Goal: Navigation & Orientation: Find specific page/section

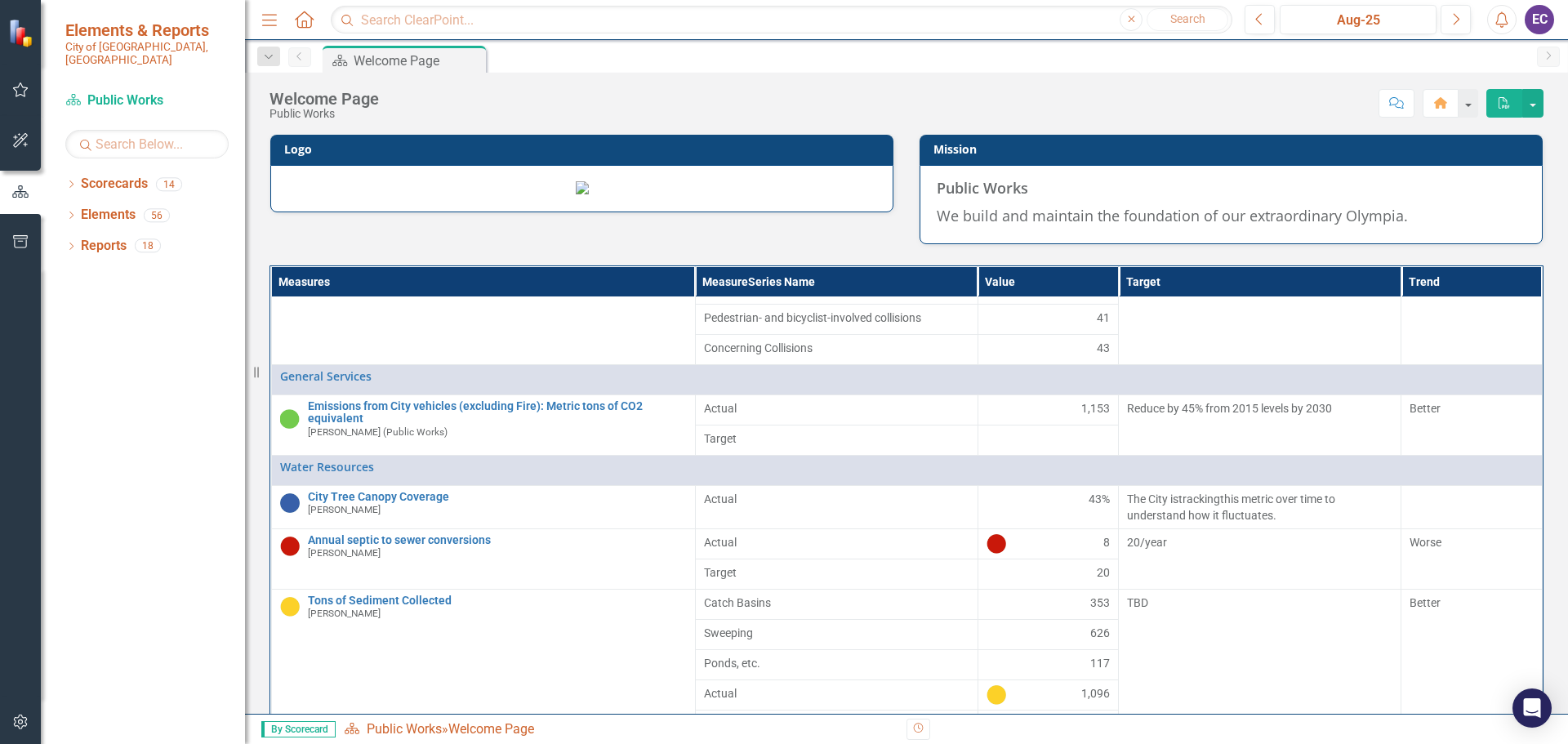
scroll to position [163, 0]
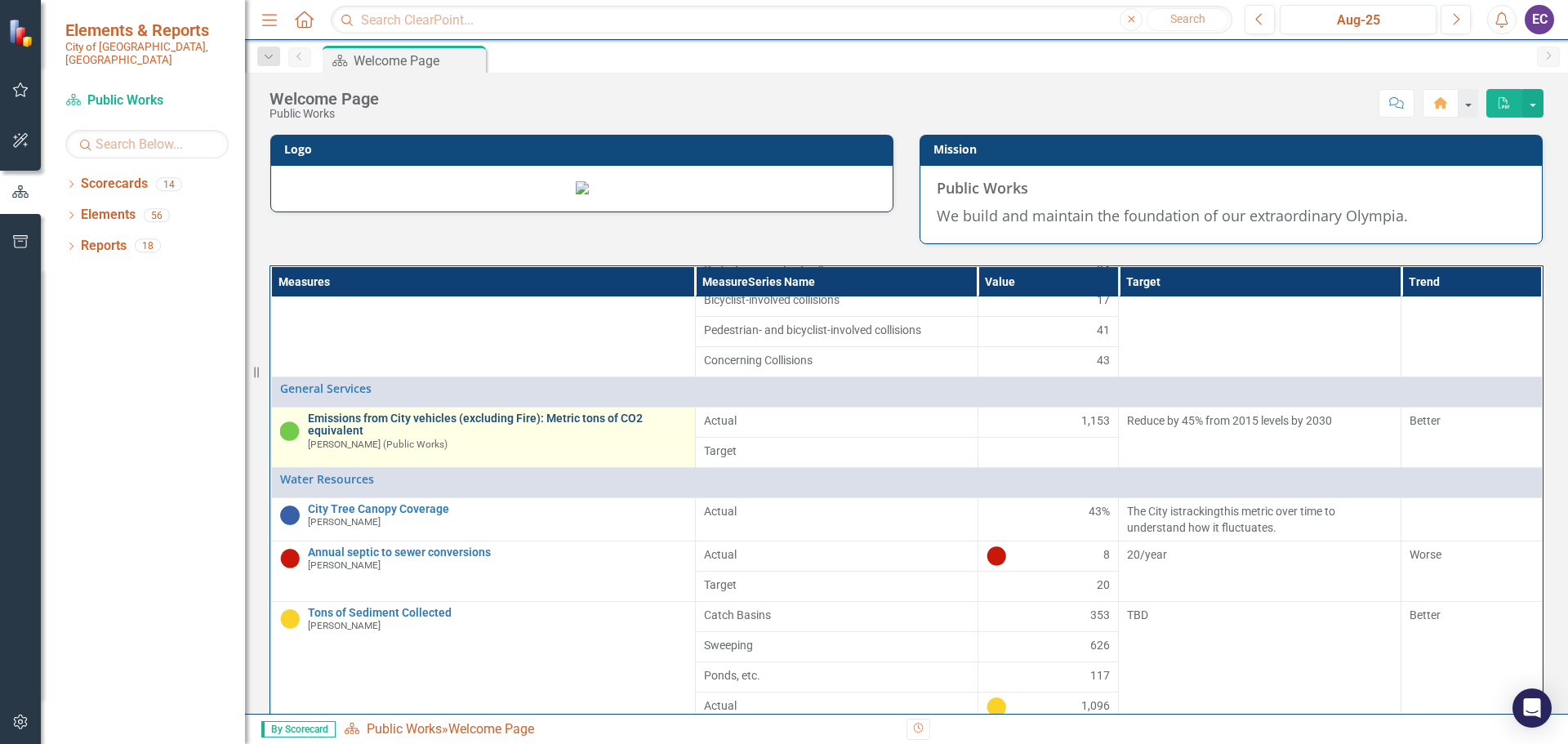
click at [405, 438] on link "Emissions from City vehicles (excluding Fire): Metric tons of CO2 equivalent" at bounding box center [497, 425] width 379 height 26
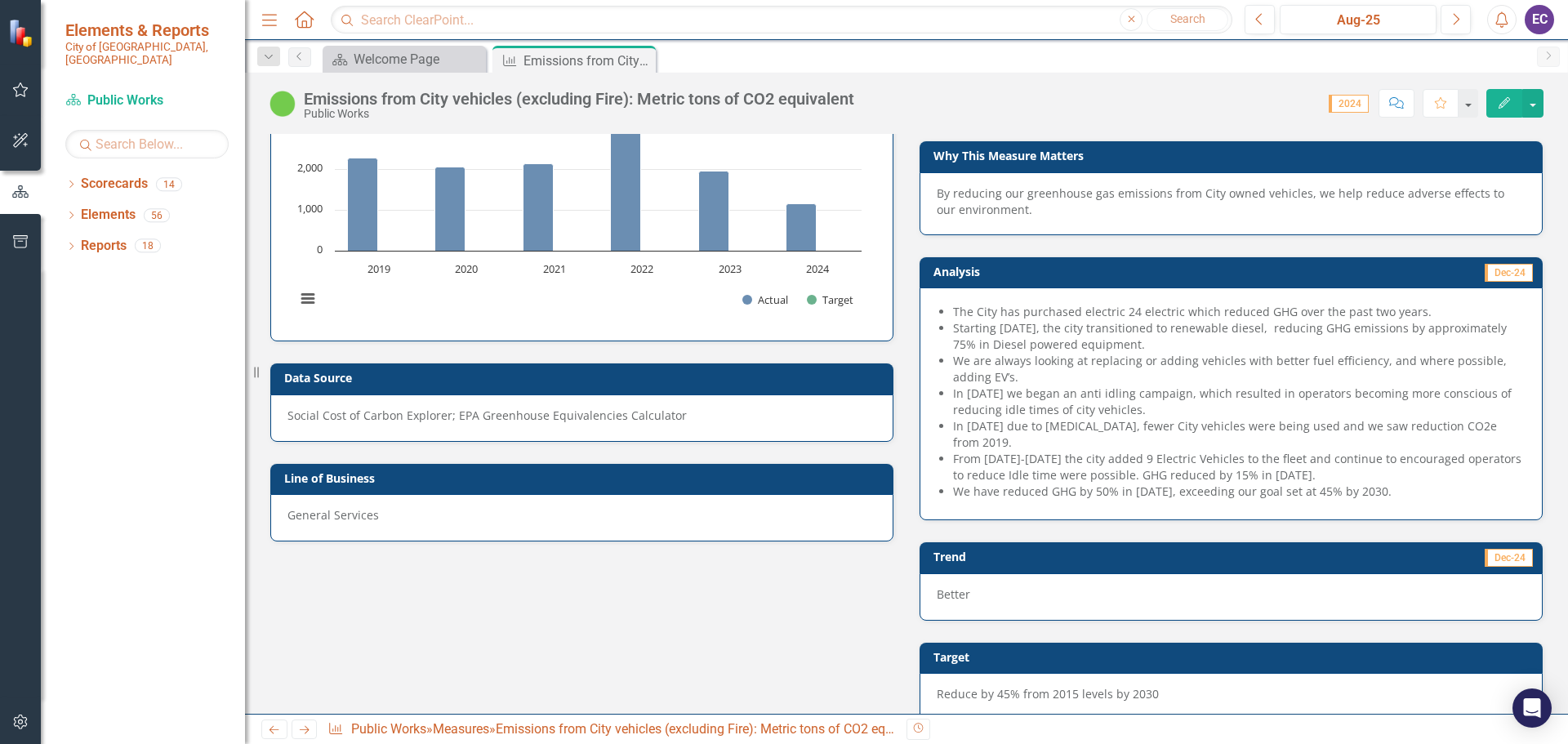
scroll to position [106, 0]
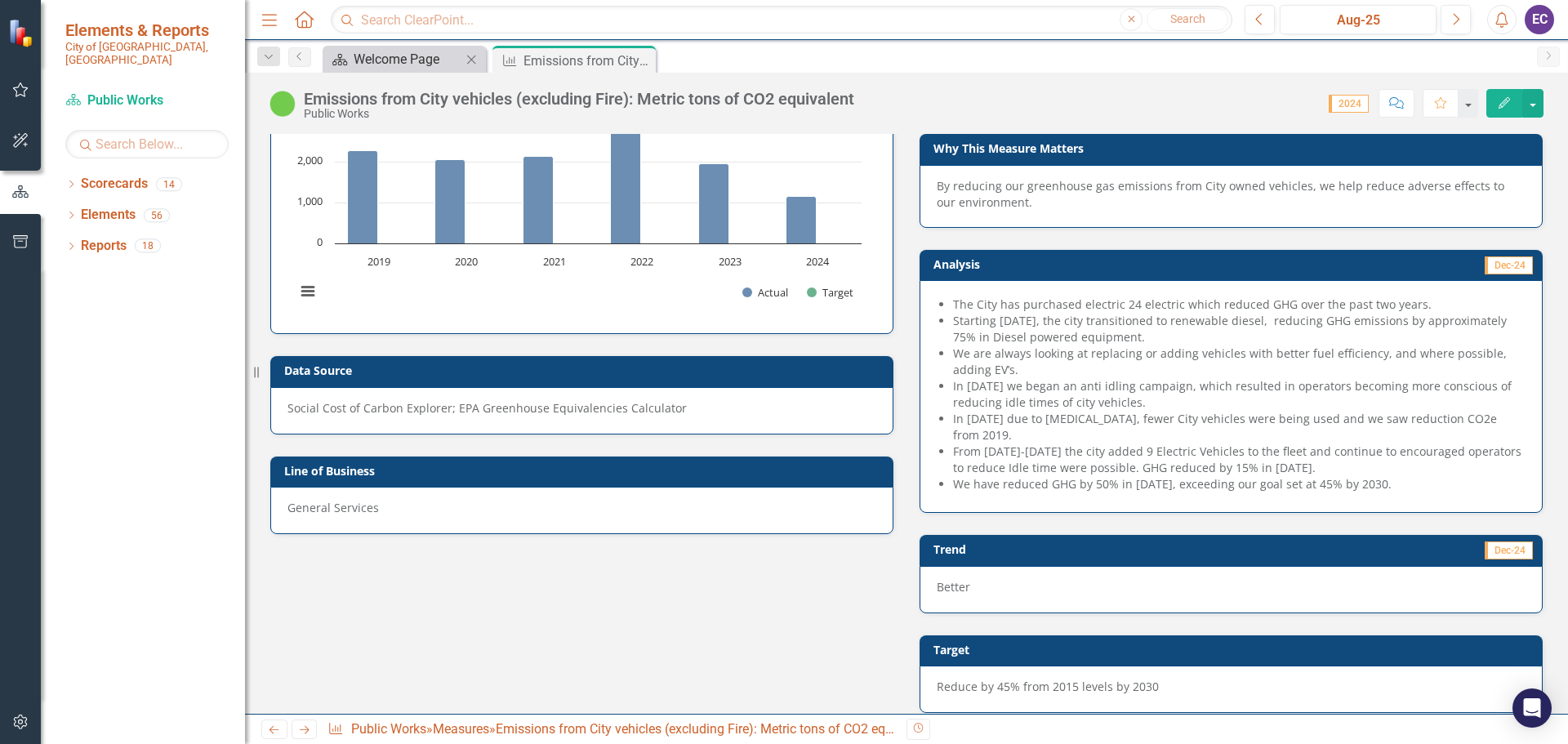
click at [374, 63] on div "Welcome Page" at bounding box center [407, 58] width 108 height 20
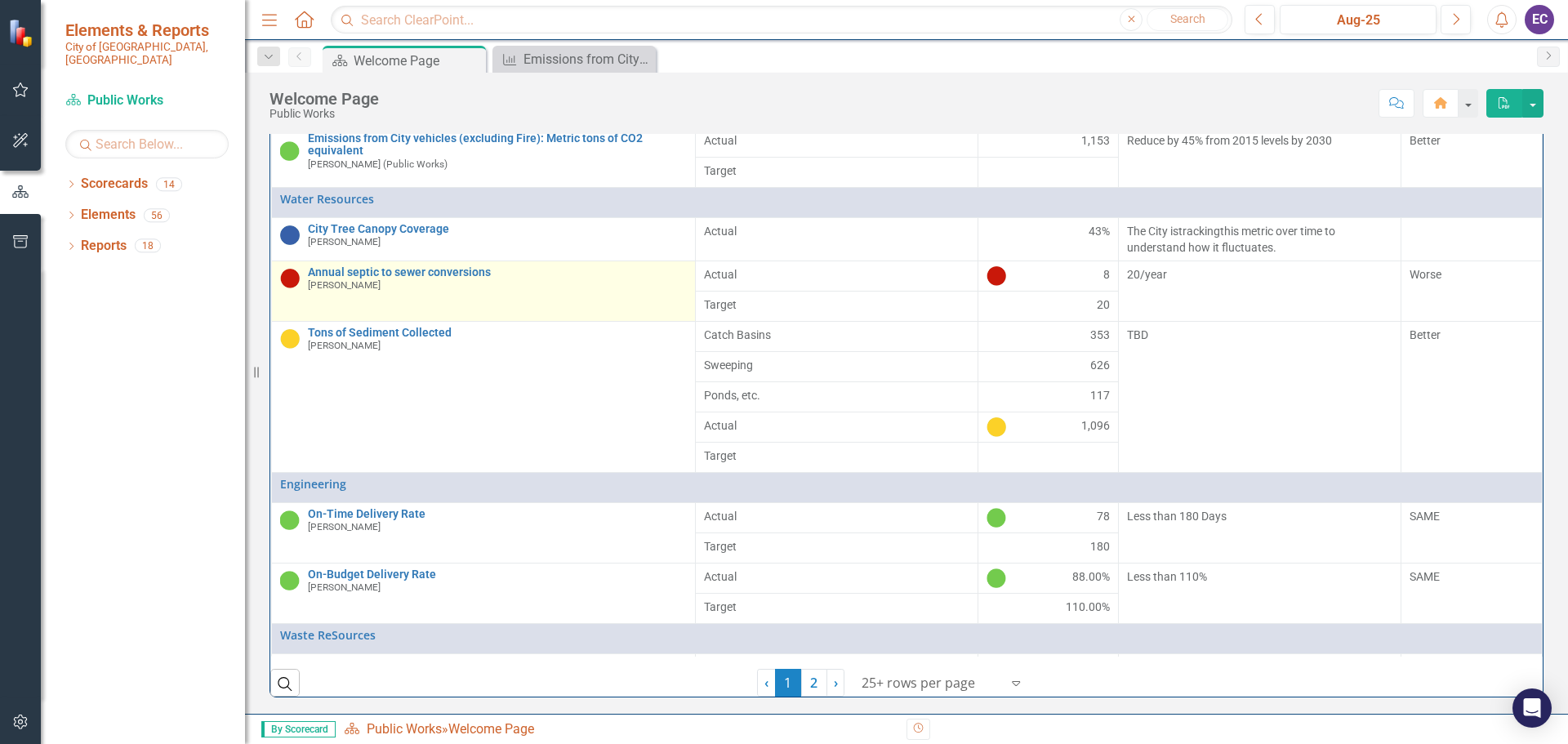
scroll to position [300, 0]
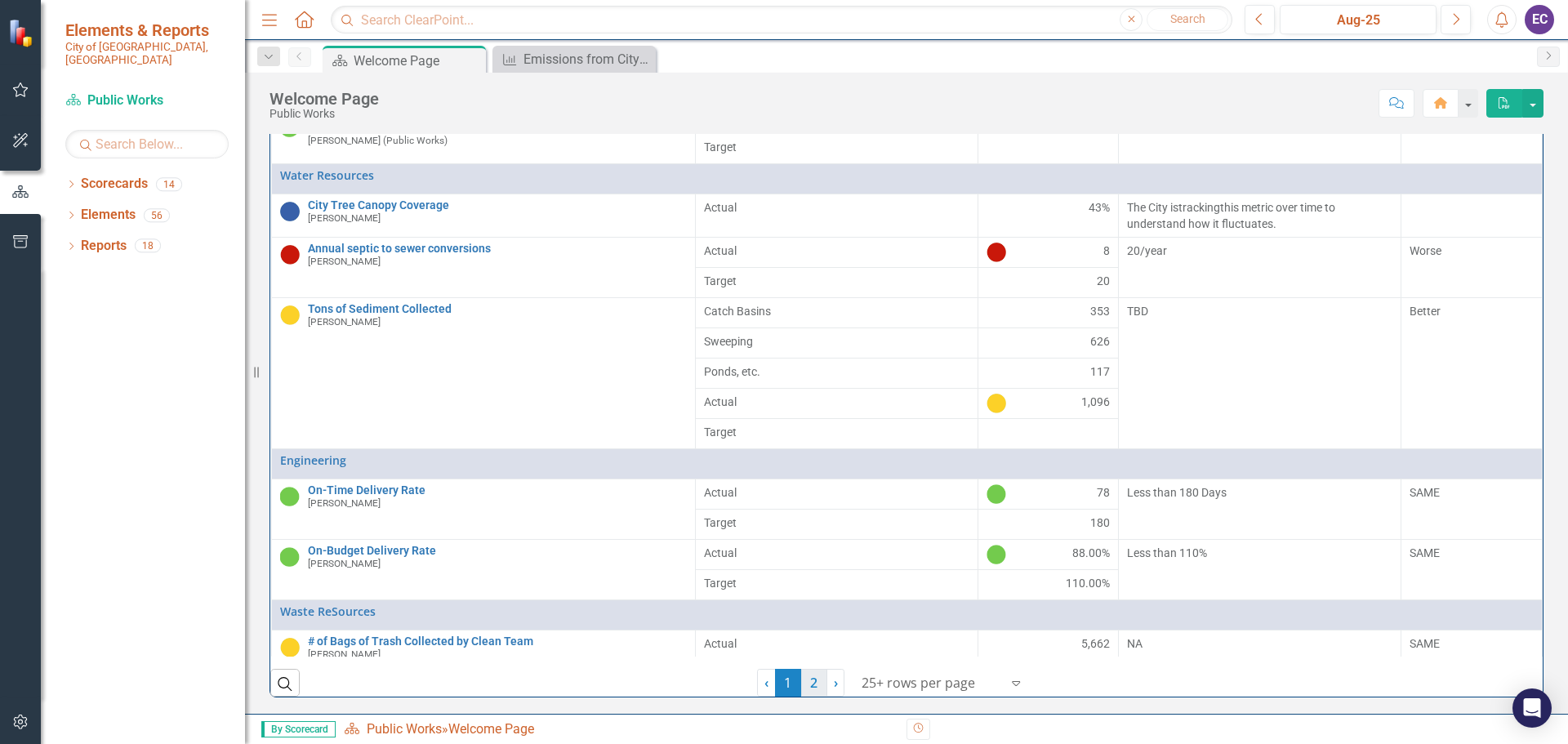
click at [810, 677] on link "2" at bounding box center [814, 682] width 27 height 27
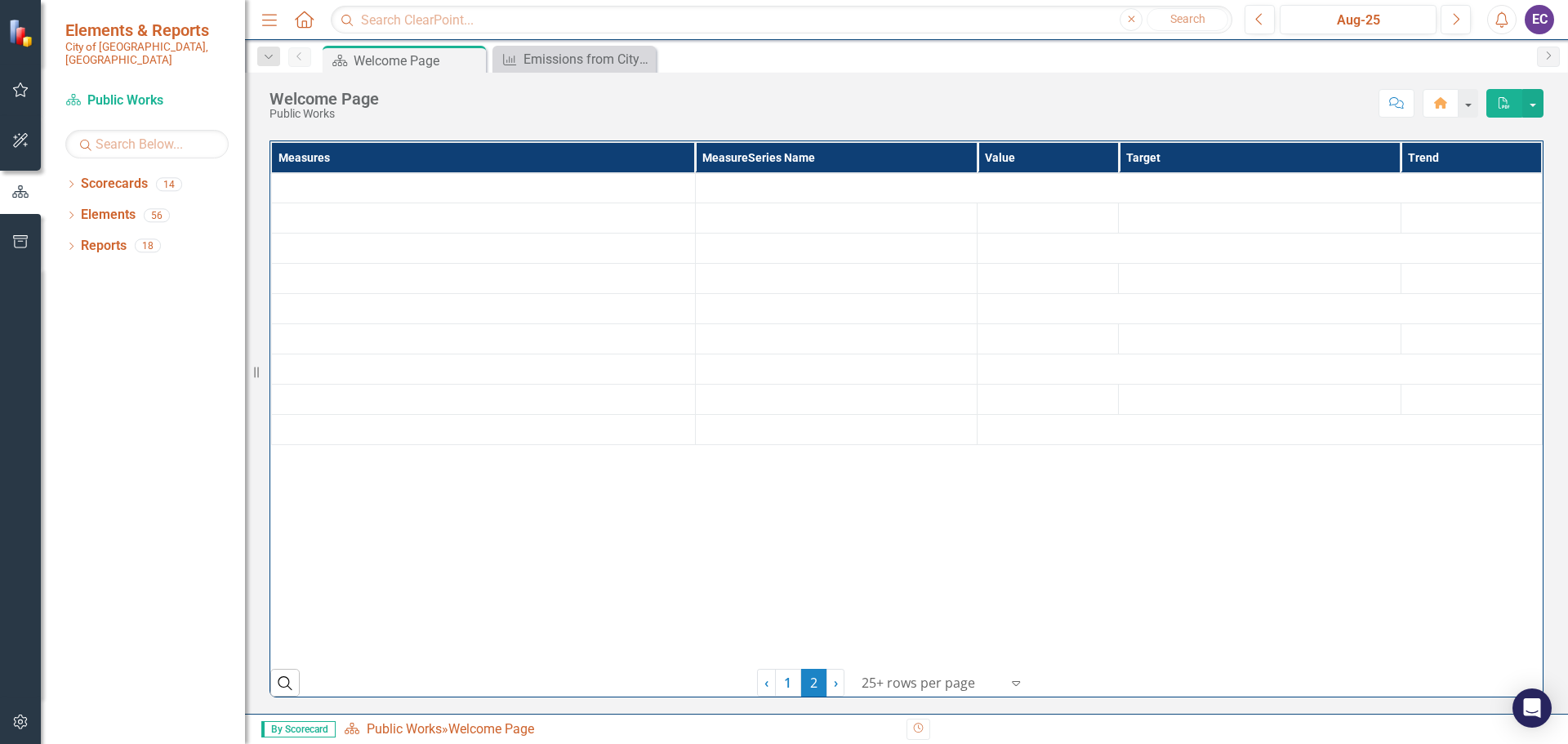
scroll to position [250, 0]
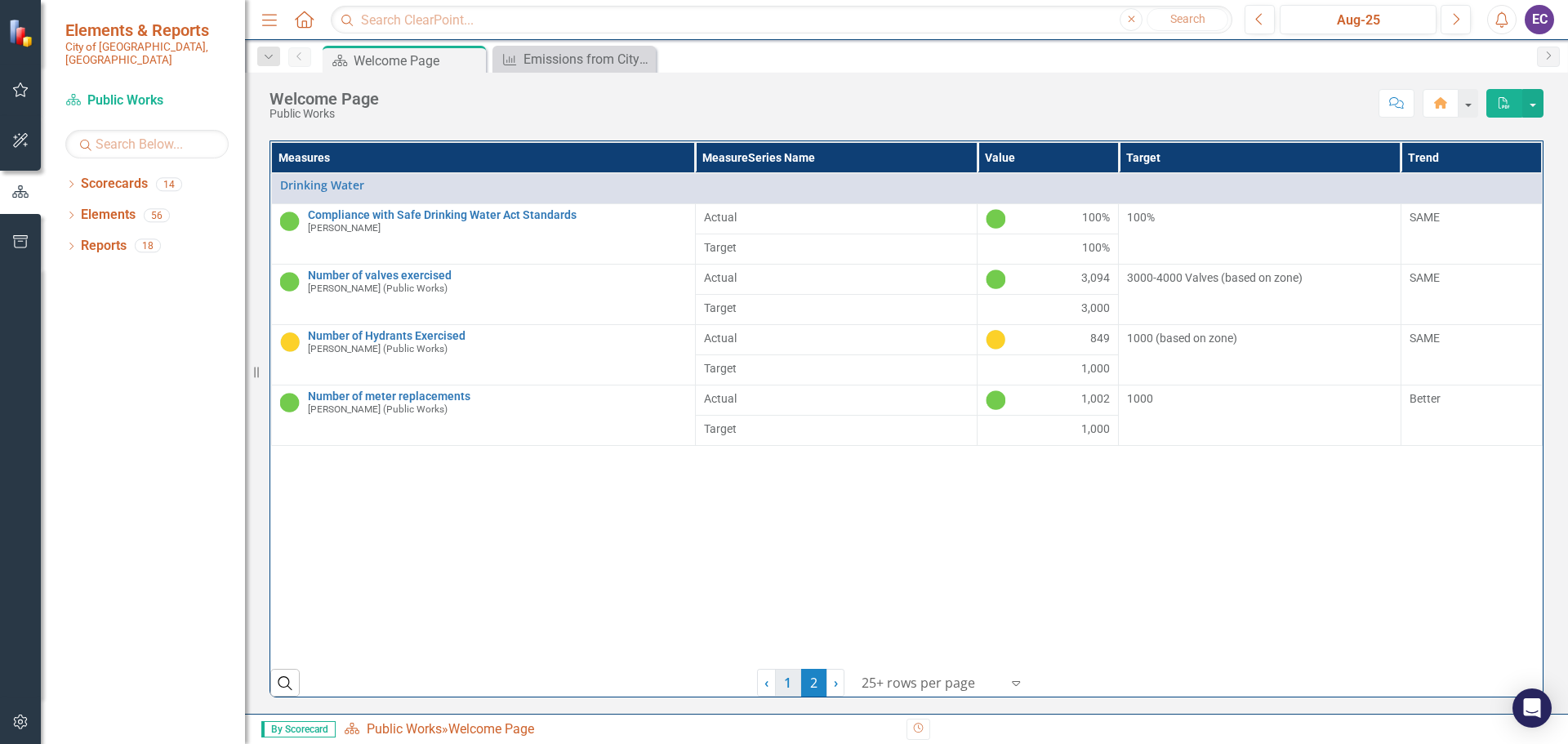
click at [783, 680] on link "1" at bounding box center [788, 682] width 27 height 27
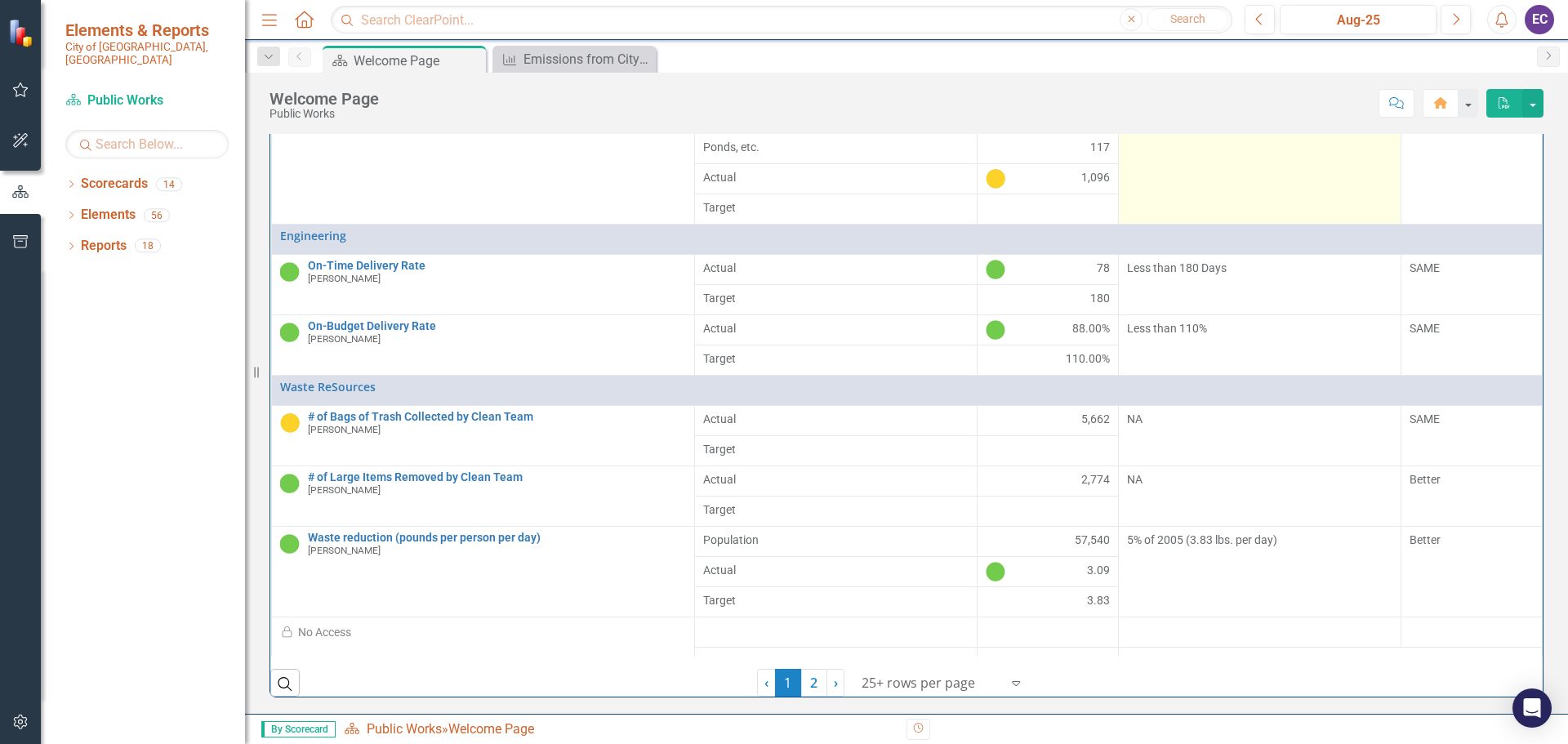
scroll to position [558, 0]
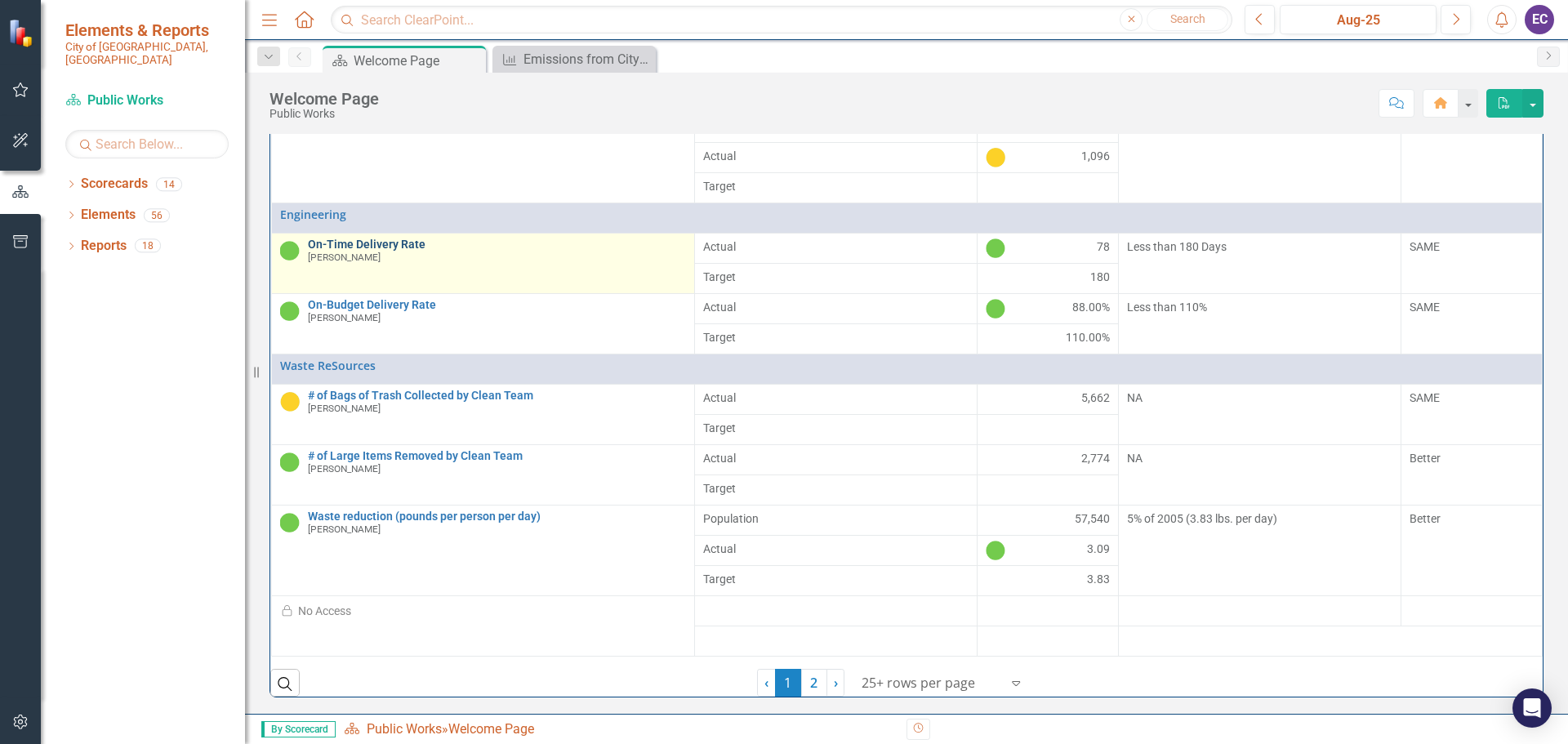
click at [375, 251] on link "On-Time Delivery Rate" at bounding box center [497, 245] width 379 height 12
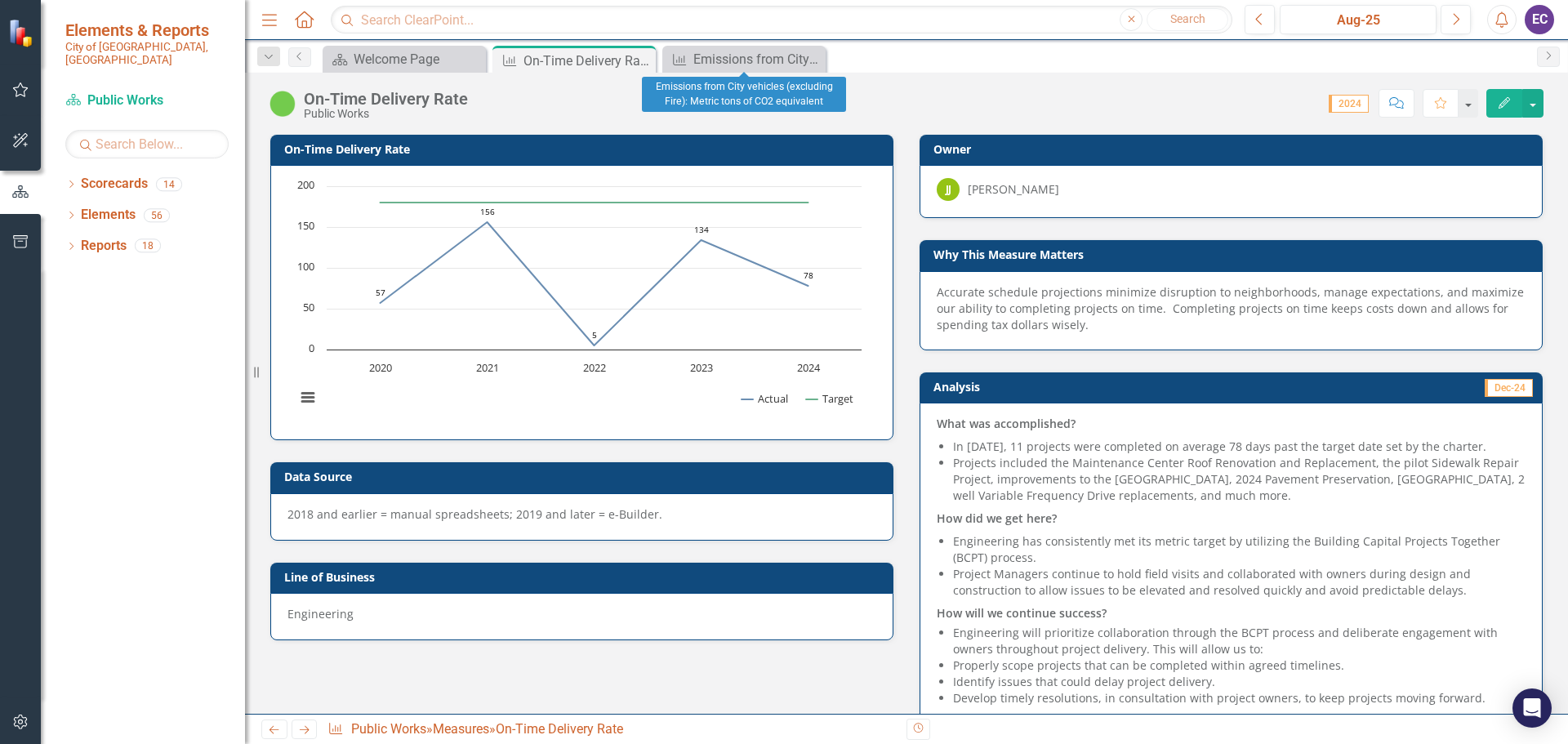
drag, startPoint x: 815, startPoint y: 58, endPoint x: 802, endPoint y: 58, distance: 13.0
click at [0, 0] on icon "Close" at bounding box center [0, 0] width 0 height 0
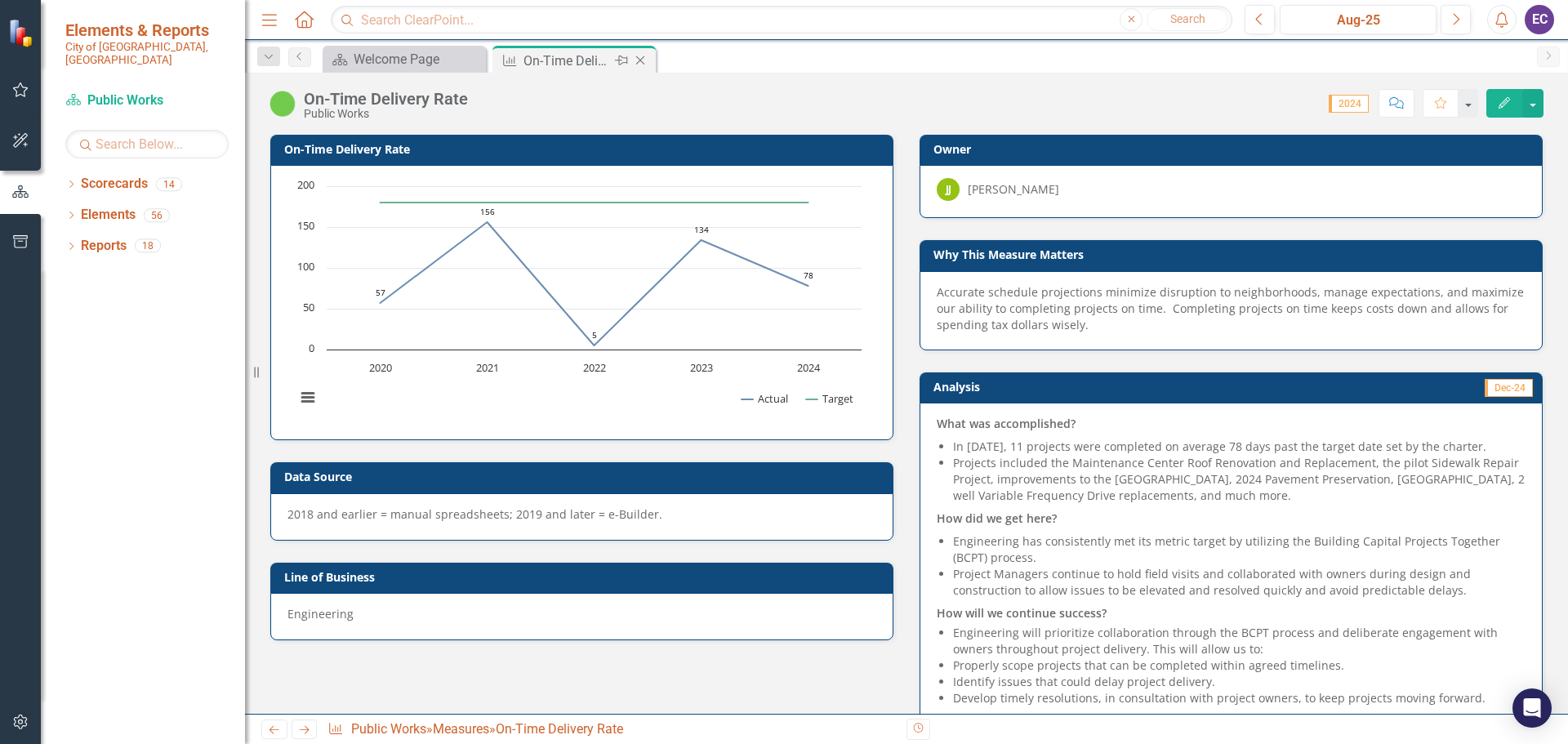
click at [640, 61] on icon "Close" at bounding box center [640, 60] width 16 height 13
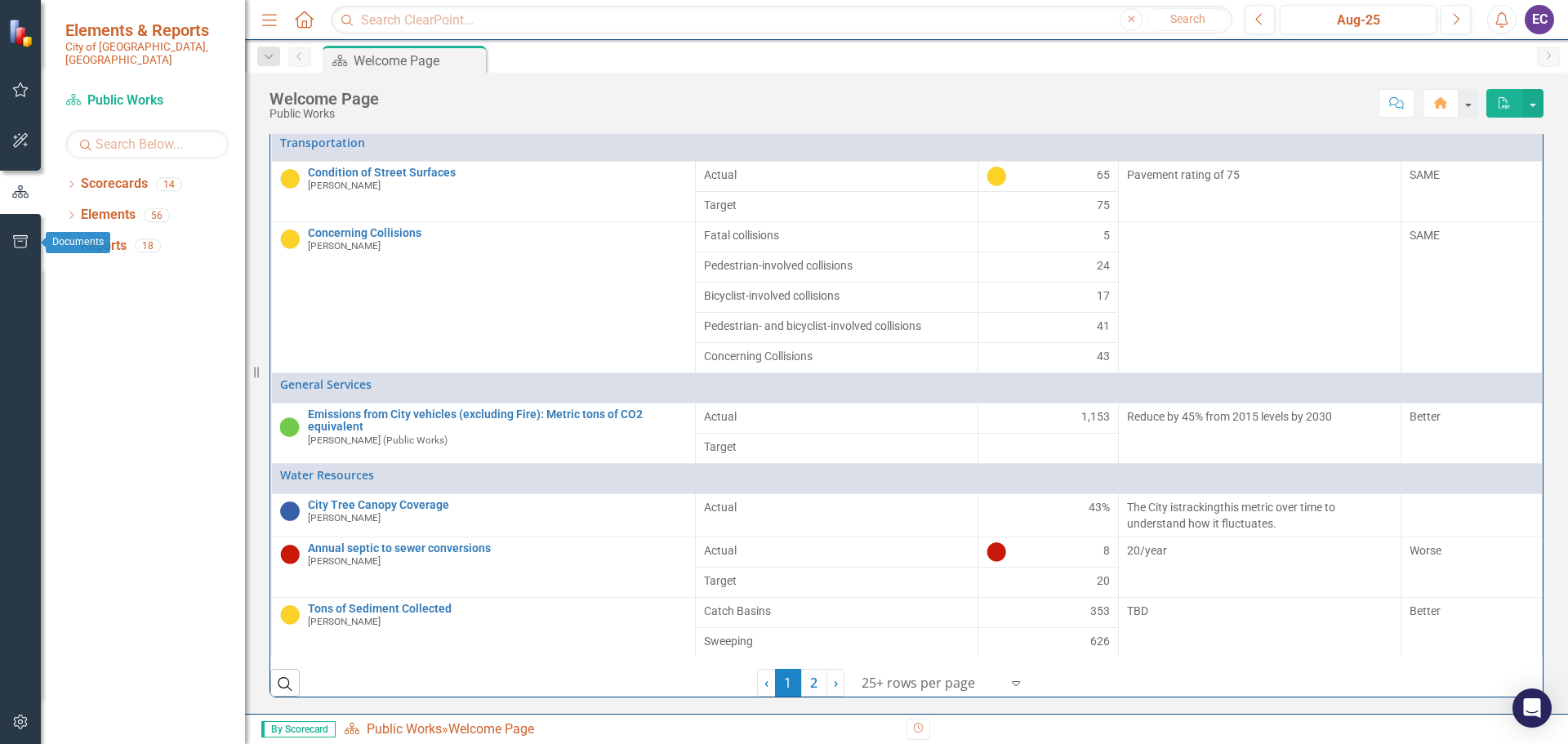
click at [13, 240] on icon "button" at bounding box center [20, 241] width 17 height 13
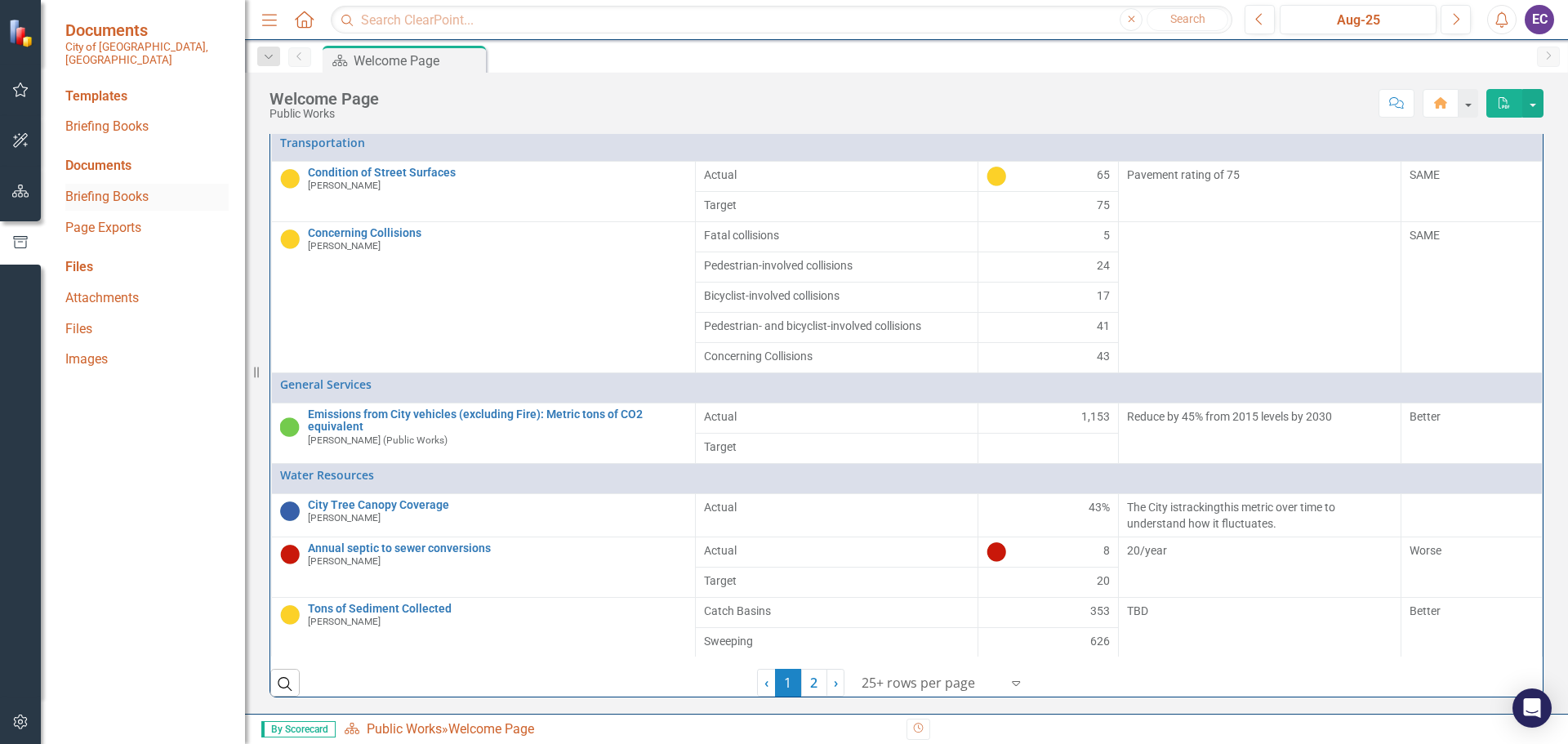
click at [81, 188] on link "Briefing Books" at bounding box center [147, 197] width 163 height 19
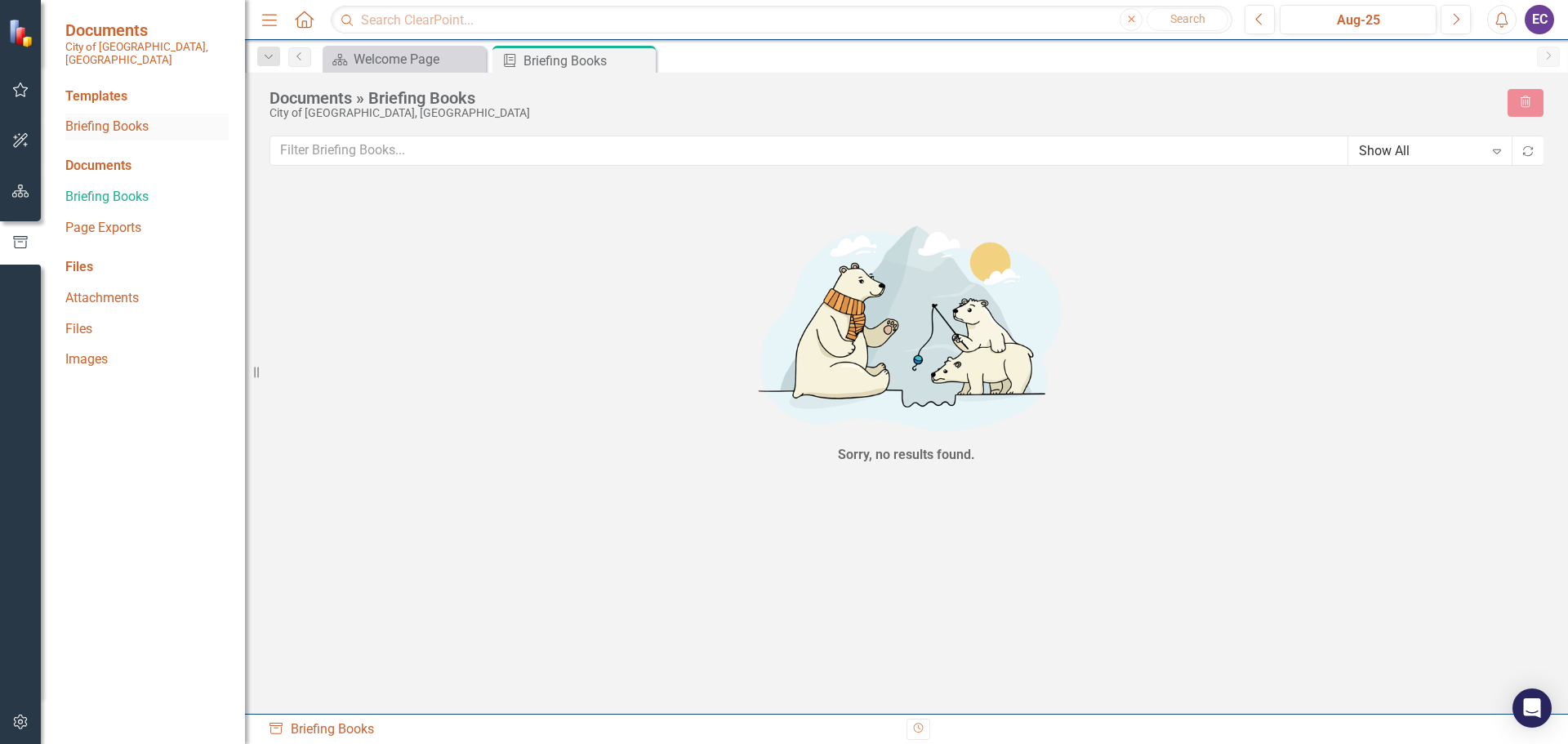
click at [84, 118] on link "Briefing Books" at bounding box center [147, 126] width 163 height 19
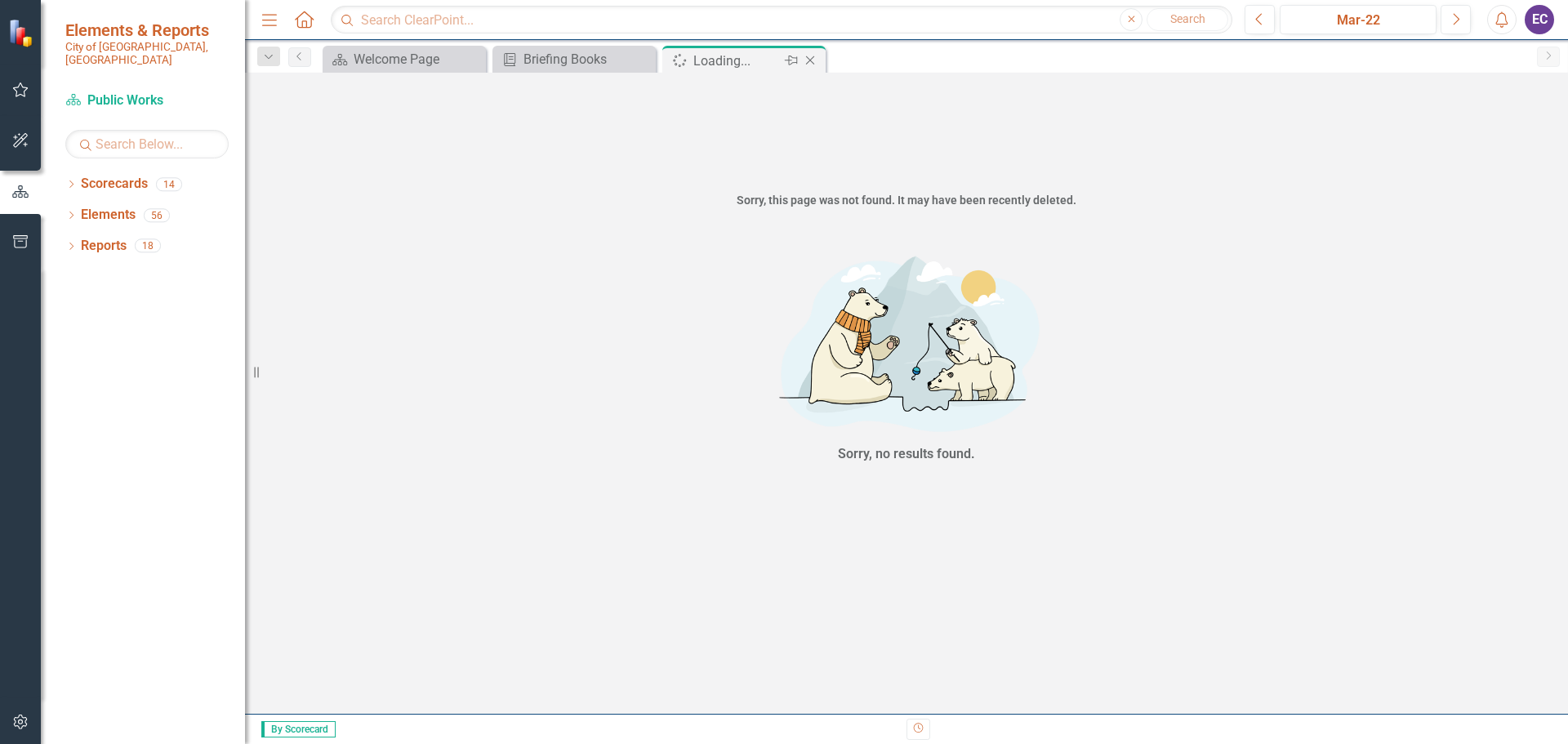
click at [809, 57] on icon "Close" at bounding box center [810, 60] width 16 height 13
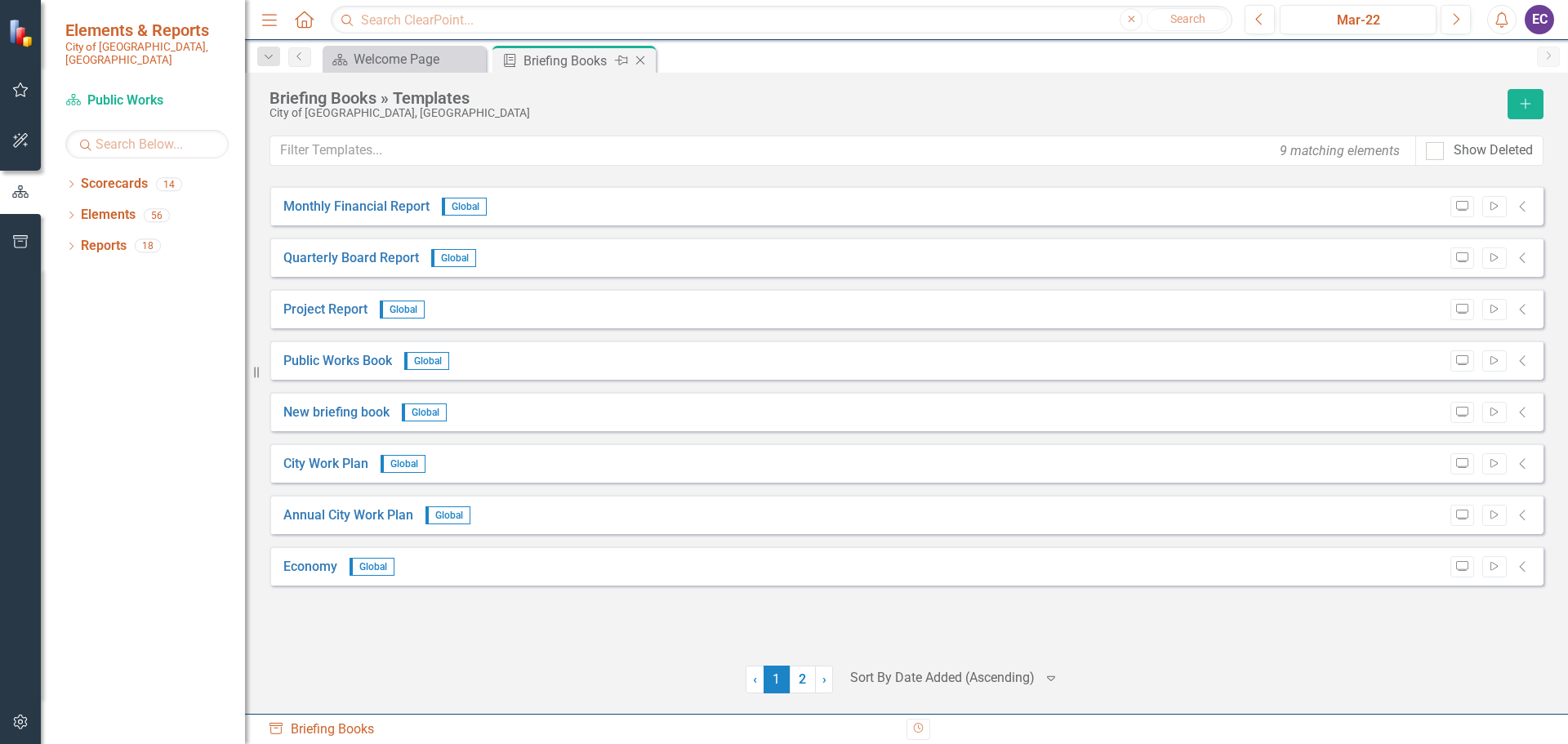
click at [640, 57] on icon "Close" at bounding box center [640, 60] width 16 height 13
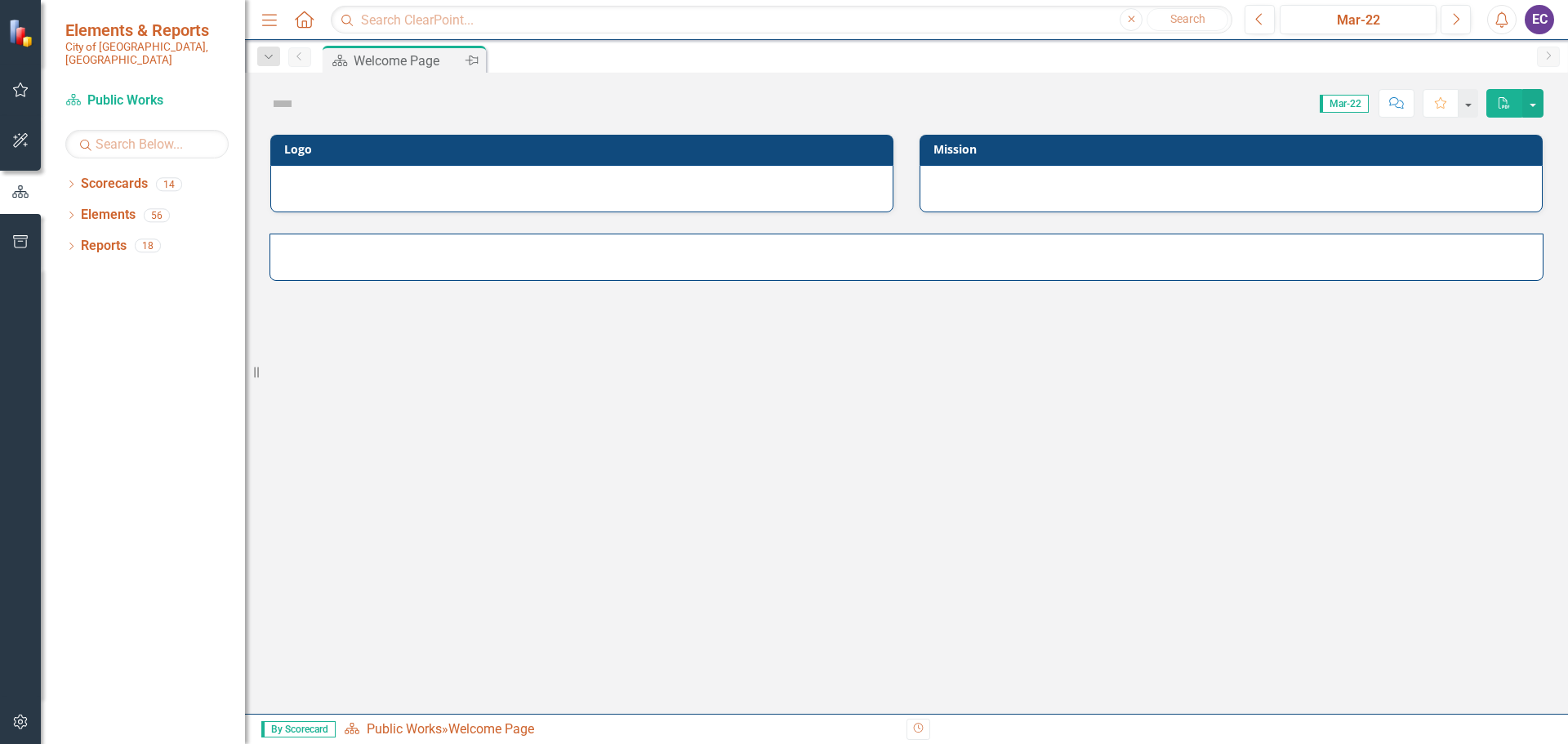
click at [413, 60] on div "Welcome Page" at bounding box center [407, 60] width 108 height 20
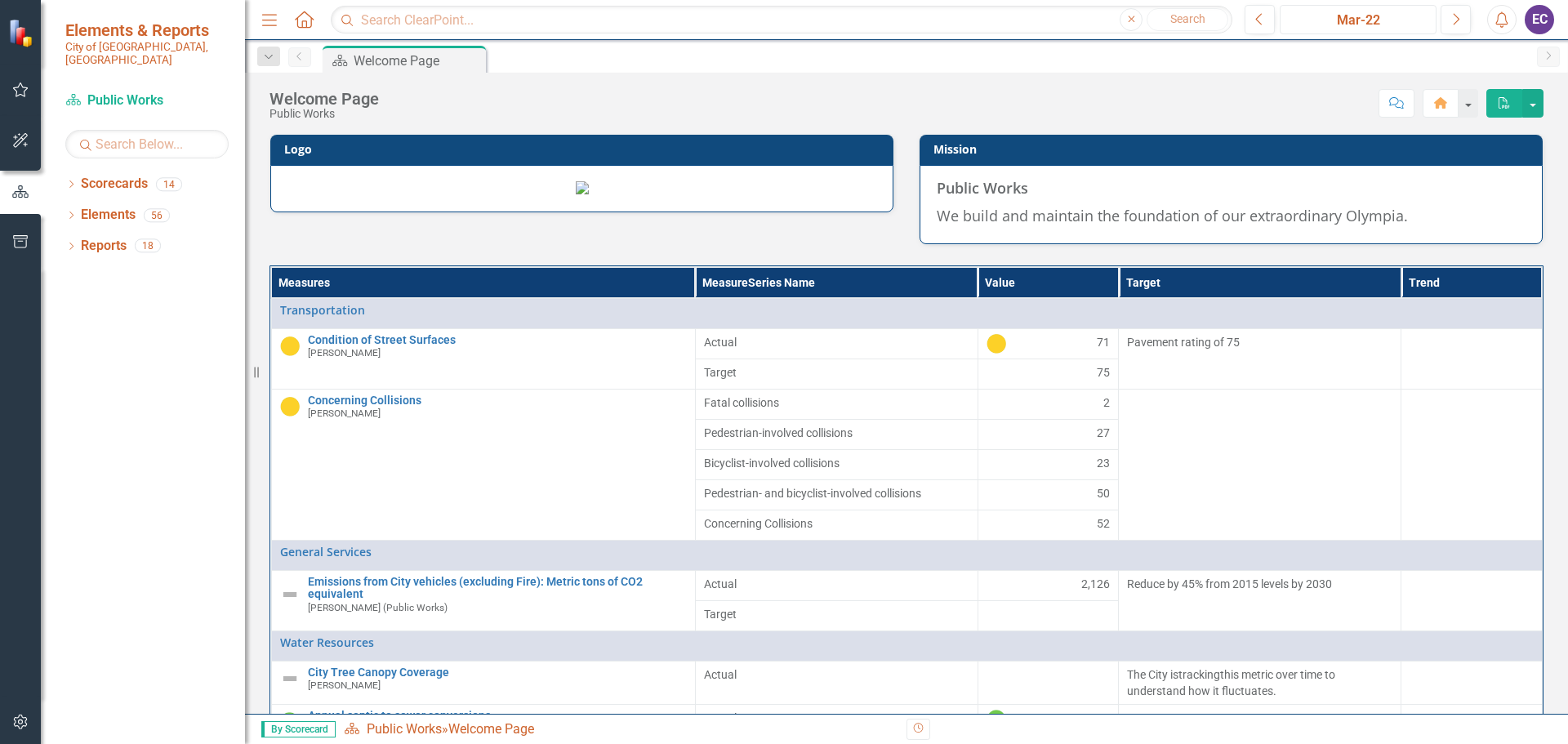
click at [1359, 27] on div "Mar-22" at bounding box center [1358, 20] width 146 height 19
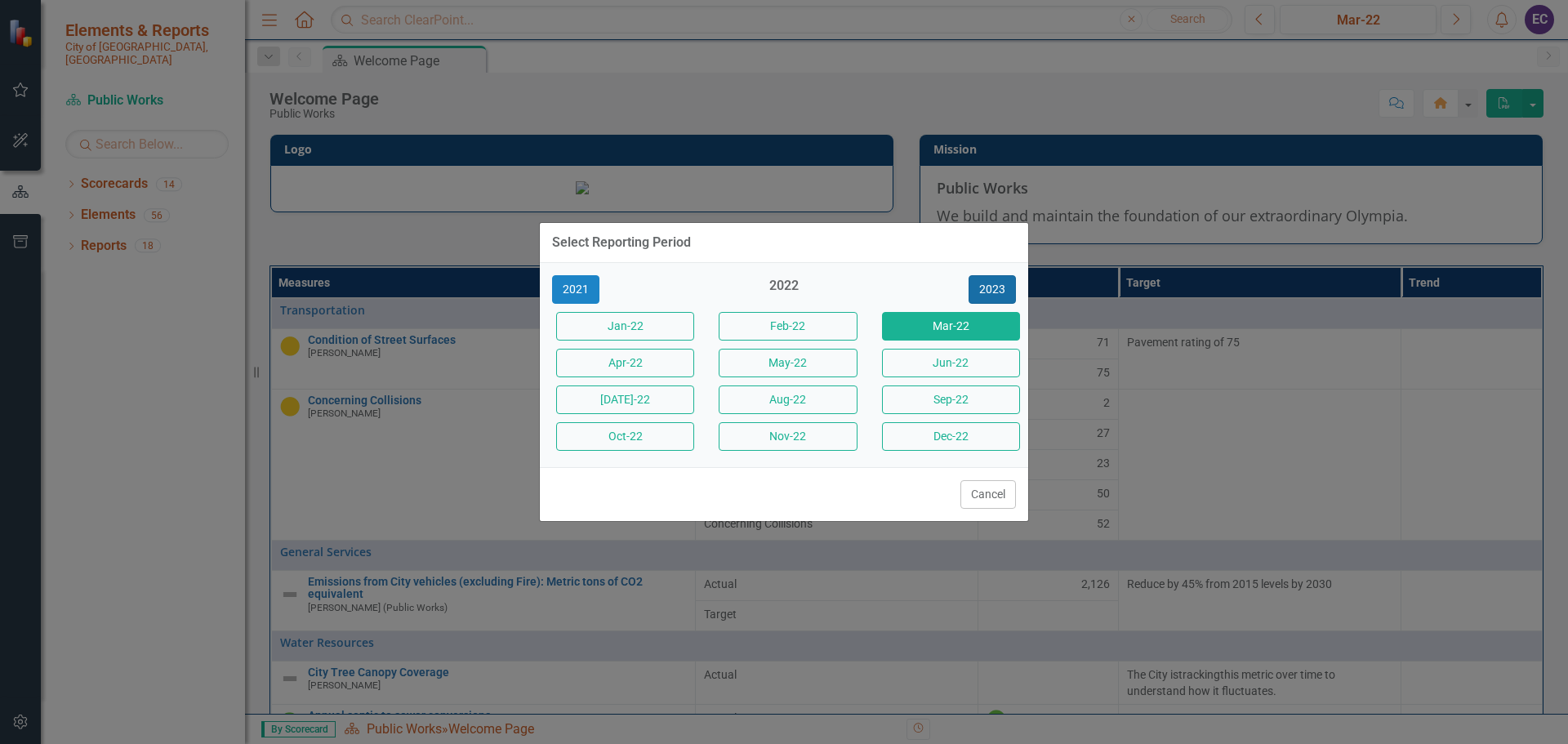
click at [1001, 295] on button "2023" at bounding box center [992, 290] width 48 height 28
click at [1000, 287] on button "2024" at bounding box center [992, 290] width 48 height 28
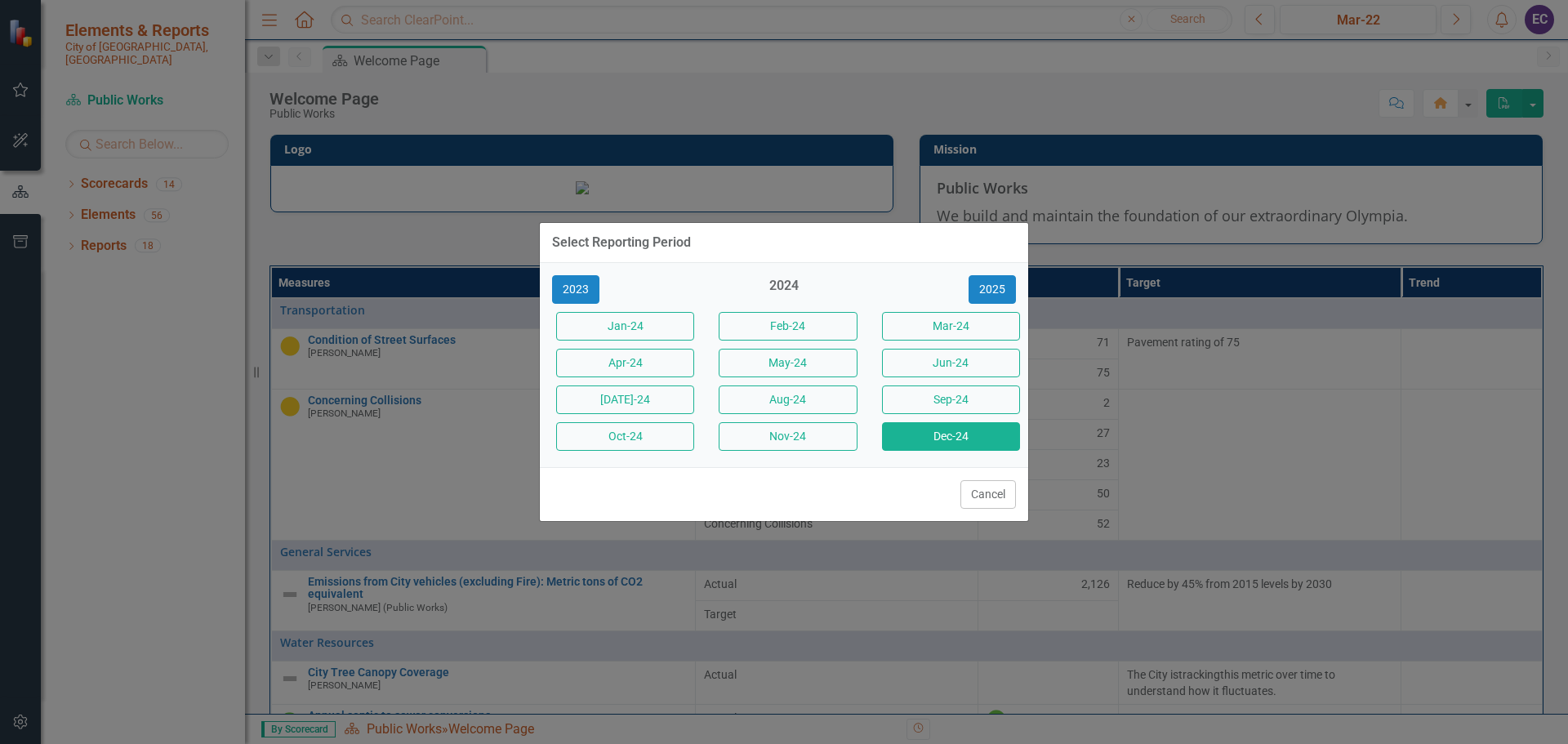
click at [947, 436] on button "Dec-24" at bounding box center [951, 437] width 138 height 28
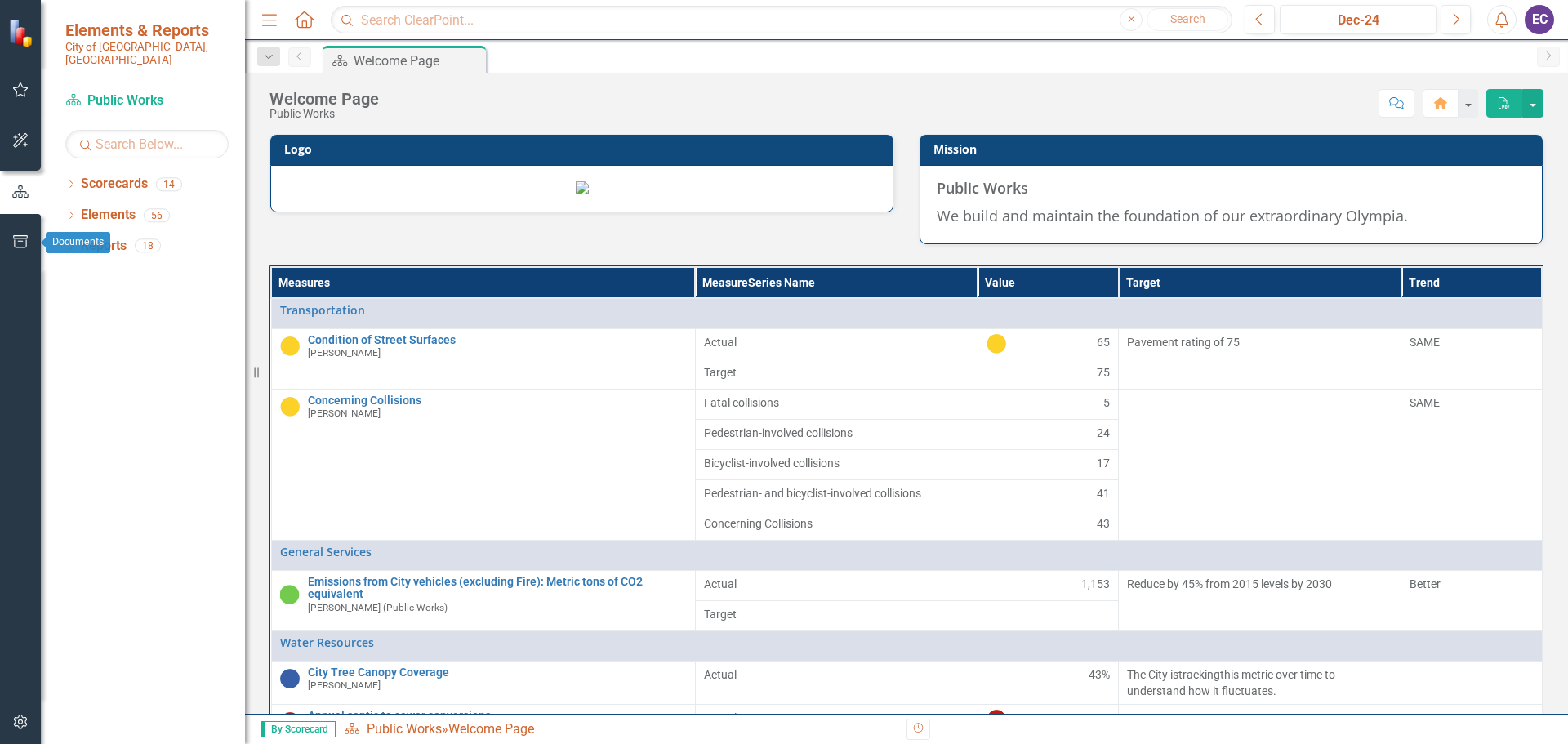
click at [13, 239] on icon "button" at bounding box center [20, 241] width 17 height 13
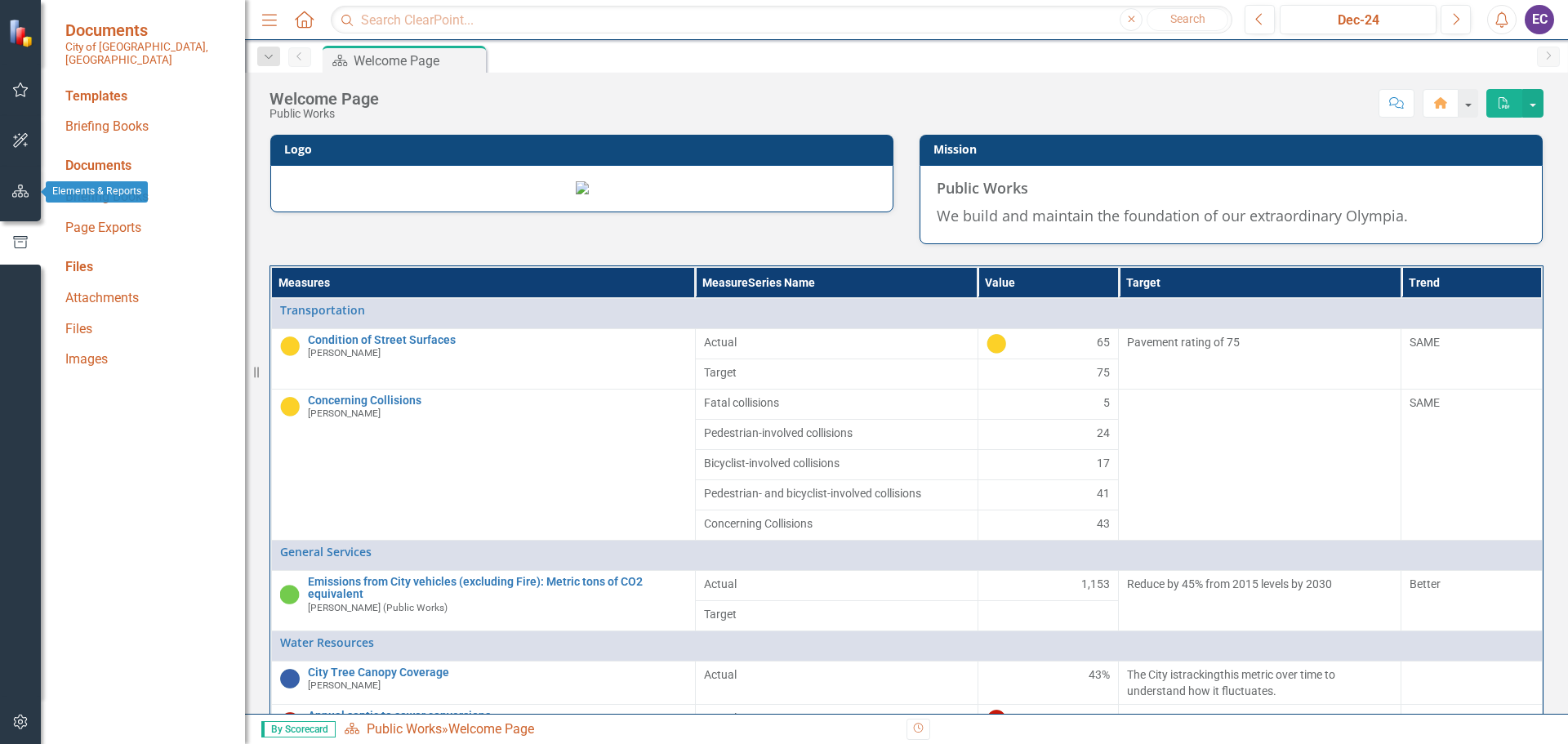
click at [16, 190] on icon "button" at bounding box center [20, 191] width 17 height 13
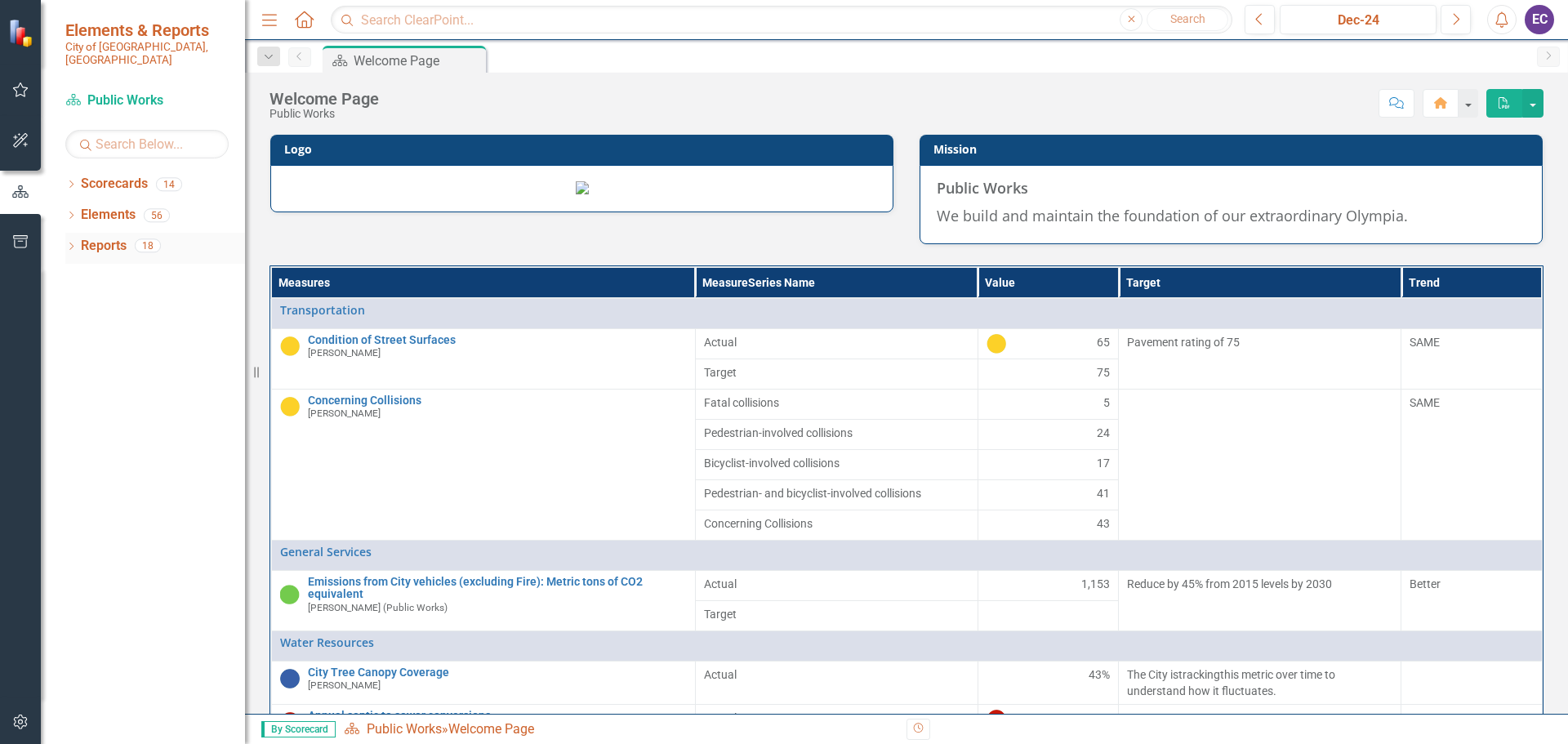
click at [70, 244] on icon "Dropdown" at bounding box center [71, 248] width 11 height 9
click at [70, 239] on icon "Dropdown" at bounding box center [69, 245] width 9 height 11
click at [28, 242] on icon "button" at bounding box center [20, 241] width 17 height 13
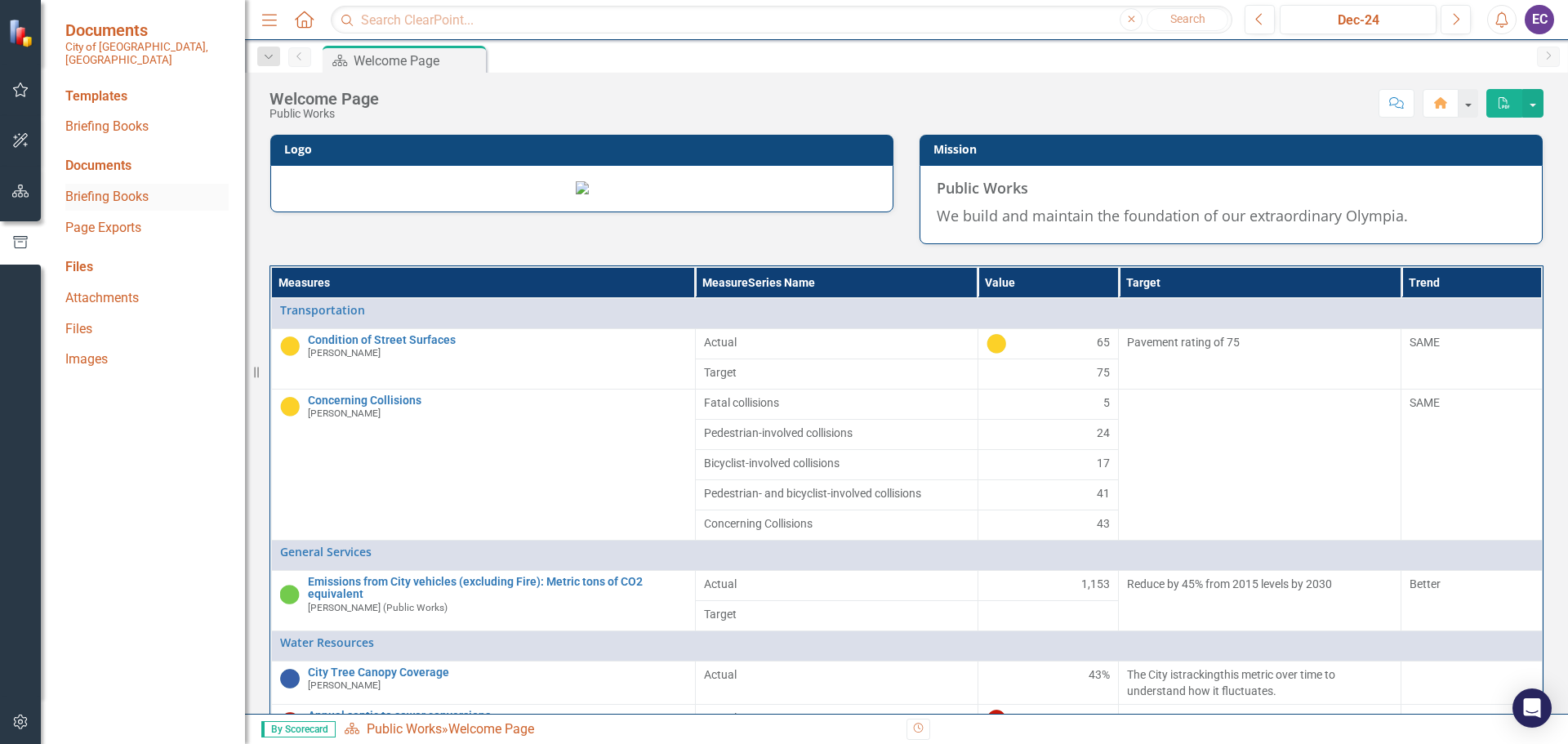
click at [102, 188] on link "Briefing Books" at bounding box center [147, 197] width 163 height 19
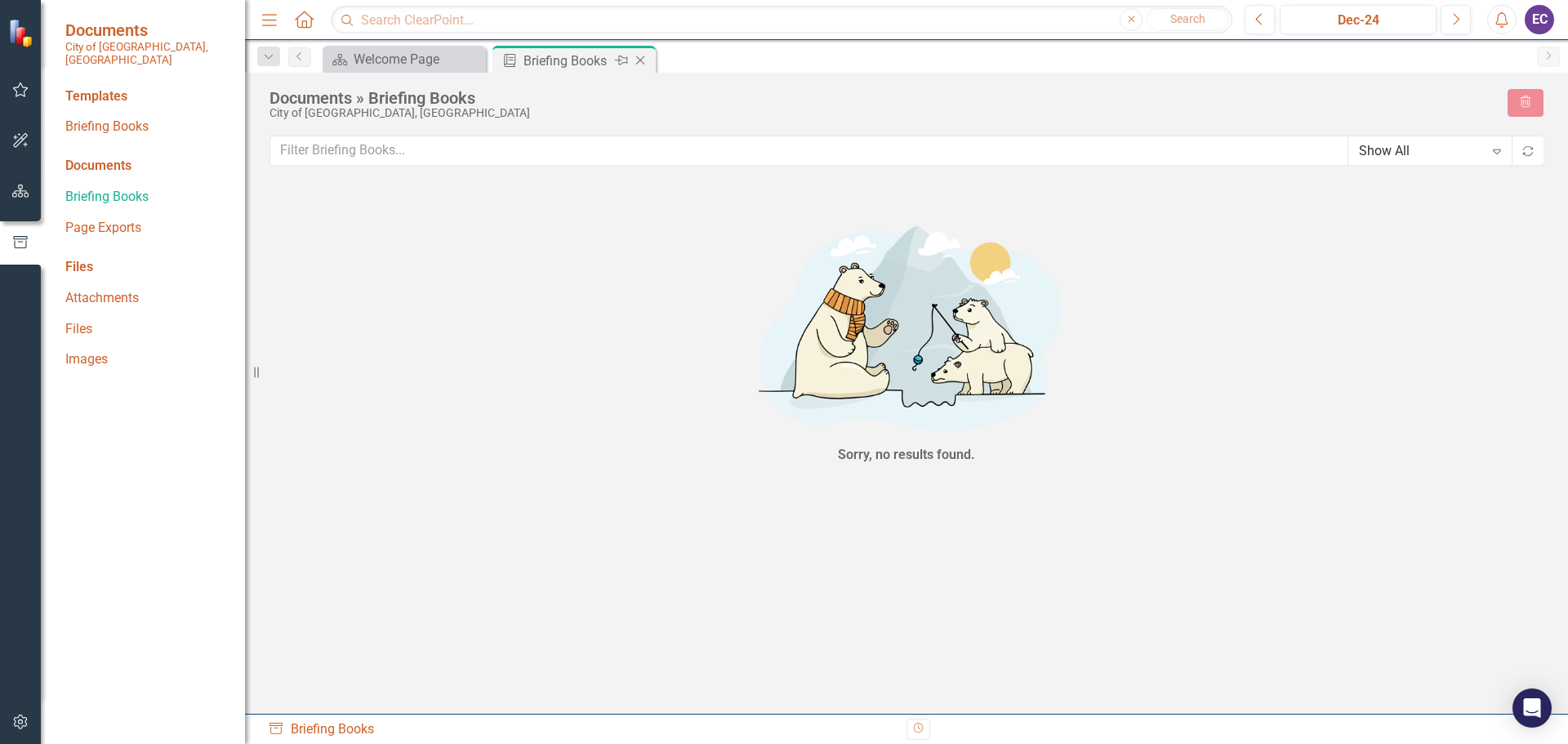
click at [641, 64] on icon "Close" at bounding box center [640, 60] width 16 height 13
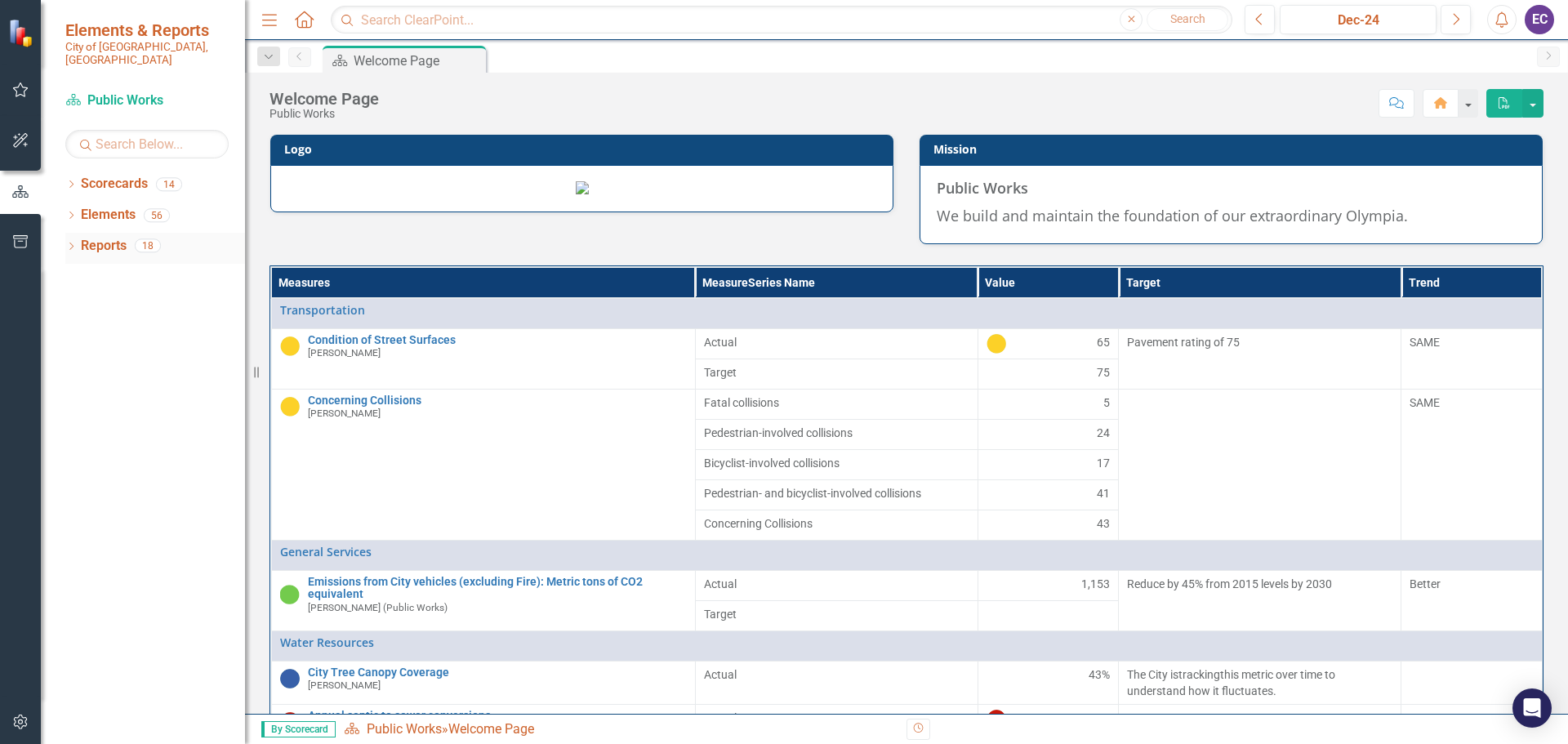
click at [71, 244] on icon "Dropdown" at bounding box center [71, 248] width 11 height 9
click at [135, 270] on link "Scorecard Scorecard" at bounding box center [129, 274] width 82 height 19
click at [72, 268] on icon "Dropdown" at bounding box center [76, 273] width 9 height 11
click at [78, 272] on icon "Dropdown" at bounding box center [78, 277] width 11 height 9
click at [74, 239] on div "Dropdown" at bounding box center [68, 245] width 14 height 11
